Goal: Information Seeking & Learning: Learn about a topic

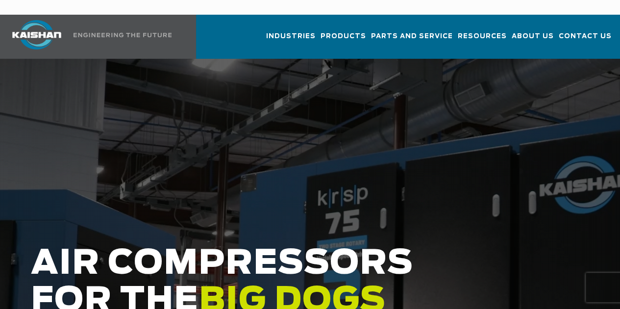
click at [374, 187] on div at bounding box center [310, 243] width 620 height 368
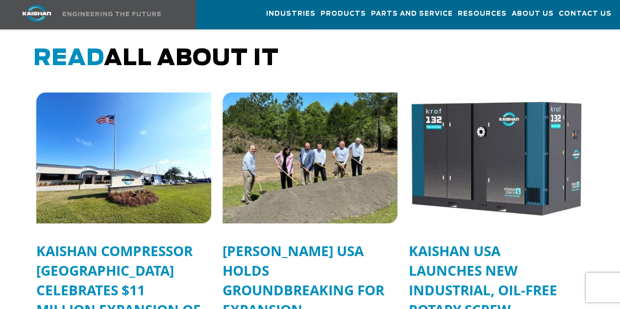
scroll to position [2549, 0]
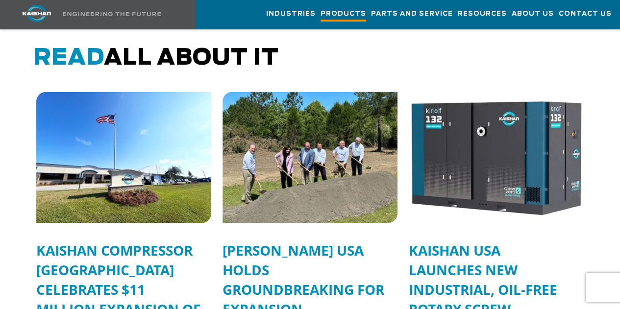
click at [321, 13] on span "Products" at bounding box center [344, 14] width 46 height 13
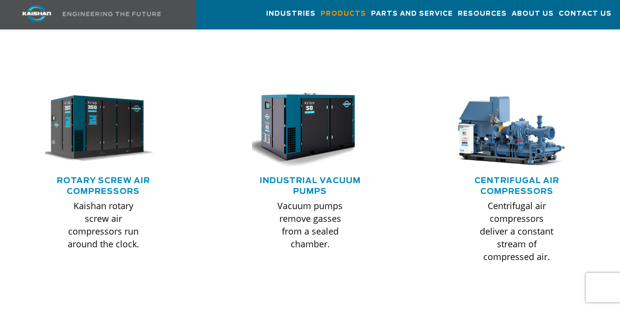
scroll to position [637, 0]
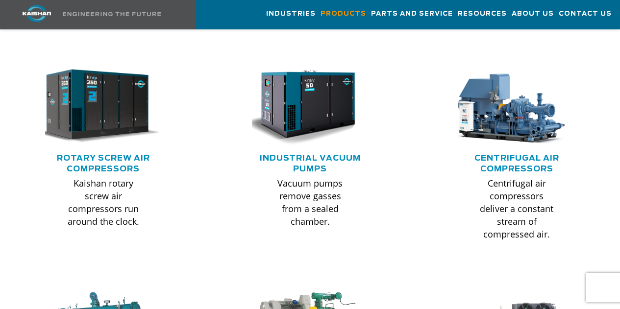
click at [102, 98] on img at bounding box center [96, 106] width 128 height 86
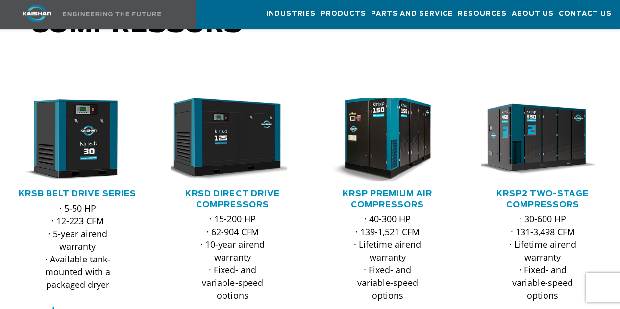
scroll to position [147, 0]
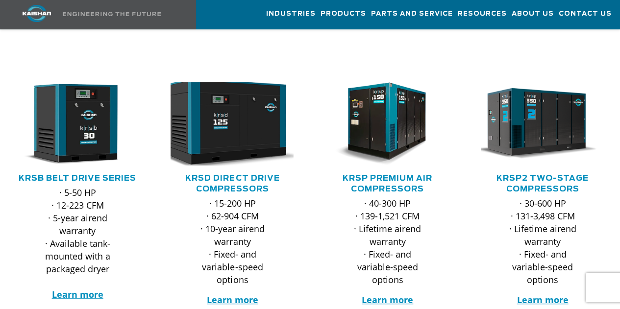
click at [267, 93] on img at bounding box center [225, 124] width 136 height 92
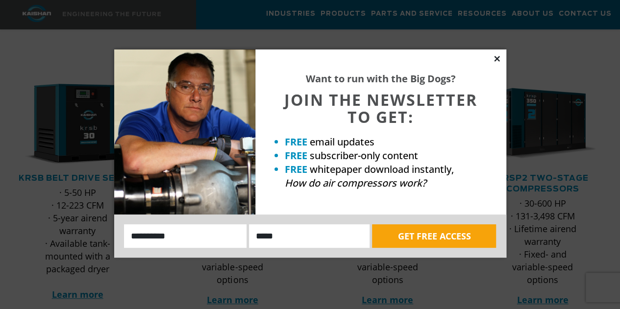
click at [496, 58] on icon at bounding box center [497, 58] width 9 height 9
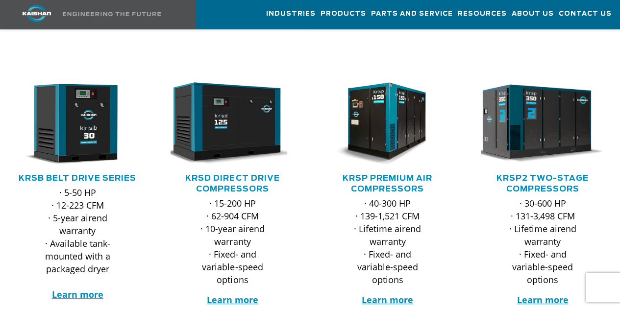
click at [558, 106] on img at bounding box center [535, 124] width 136 height 92
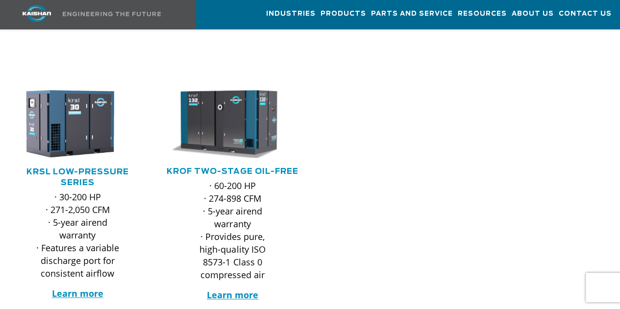
scroll to position [441, 0]
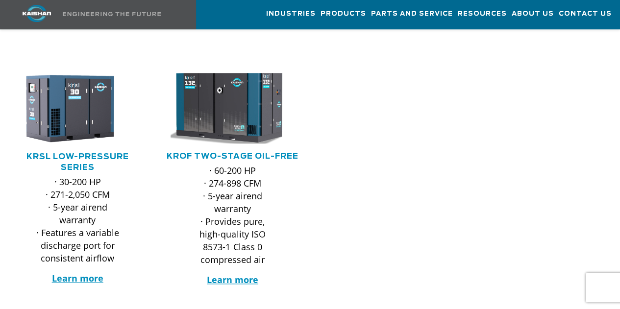
click at [233, 99] on img at bounding box center [225, 109] width 136 height 78
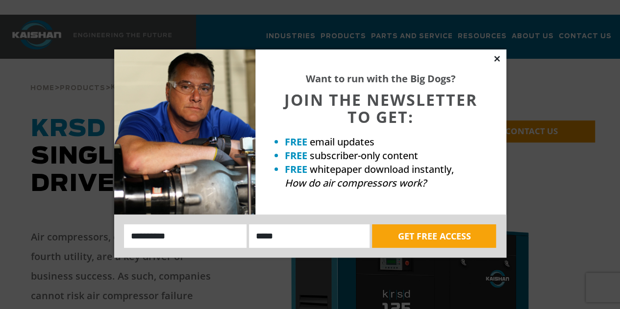
click at [498, 59] on icon at bounding box center [496, 58] width 5 height 5
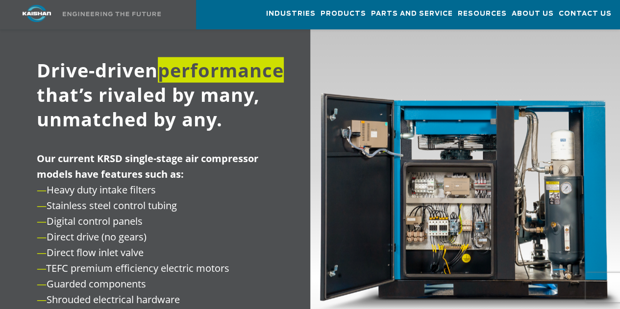
scroll to position [1078, 0]
click at [442, 196] on img at bounding box center [465, 194] width 310 height 350
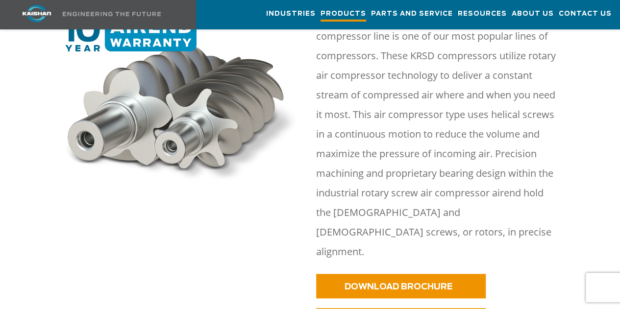
scroll to position [441, 0]
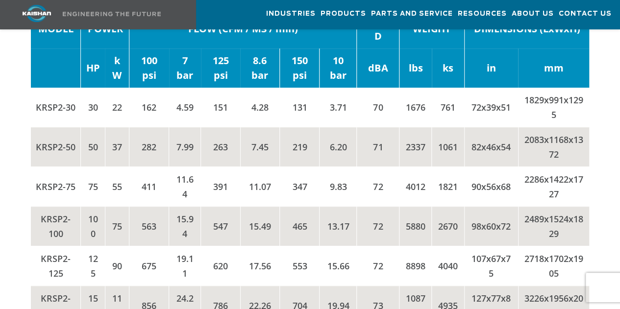
scroll to position [2402, 0]
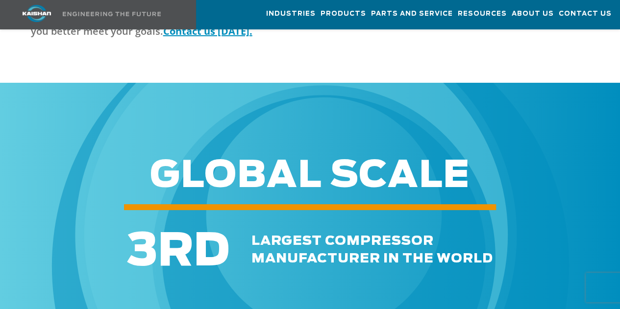
scroll to position [3676, 0]
